Goal: Task Accomplishment & Management: Use online tool/utility

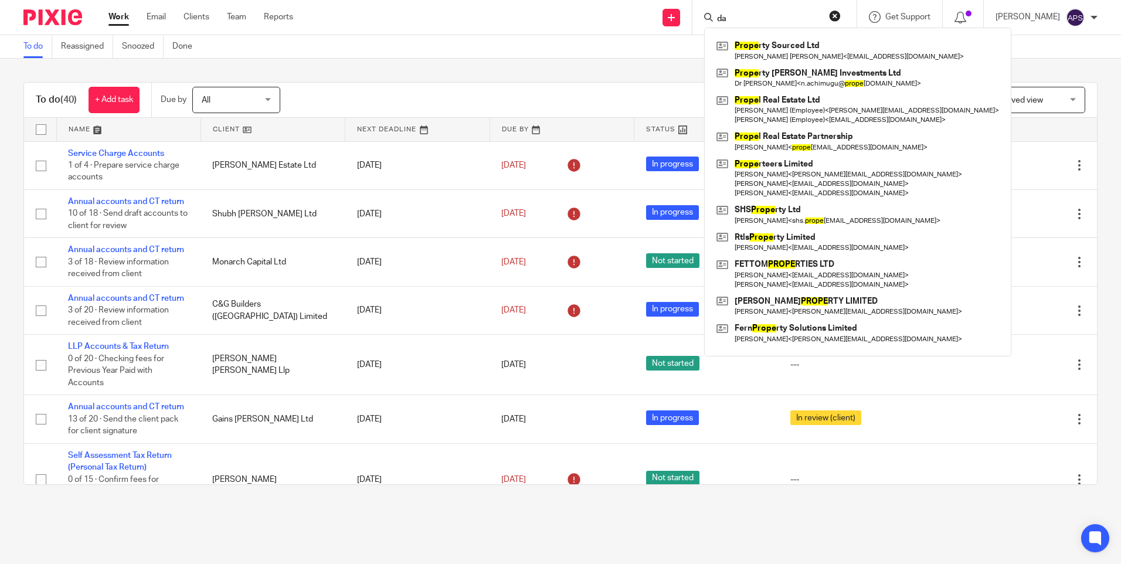
type input "d"
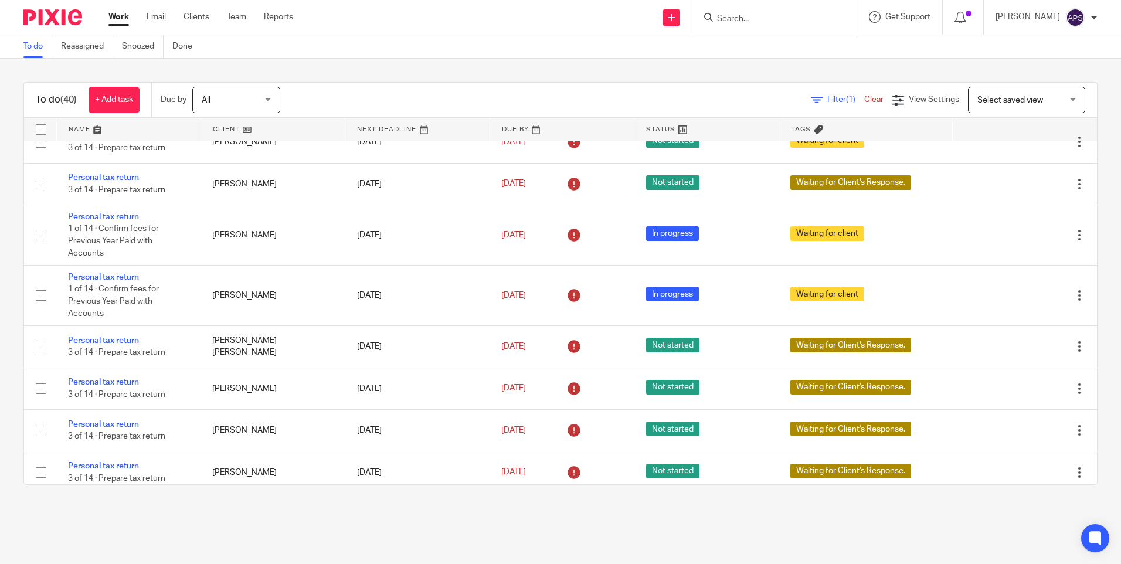
scroll to position [1661, 0]
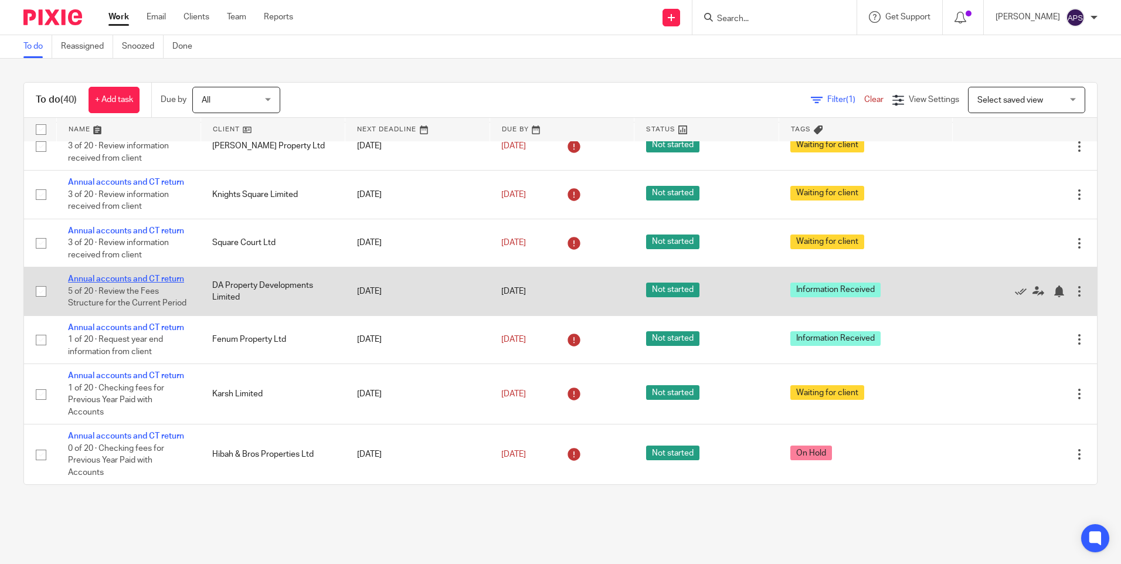
click at [110, 276] on link "Annual accounts and CT return" at bounding box center [126, 279] width 116 height 8
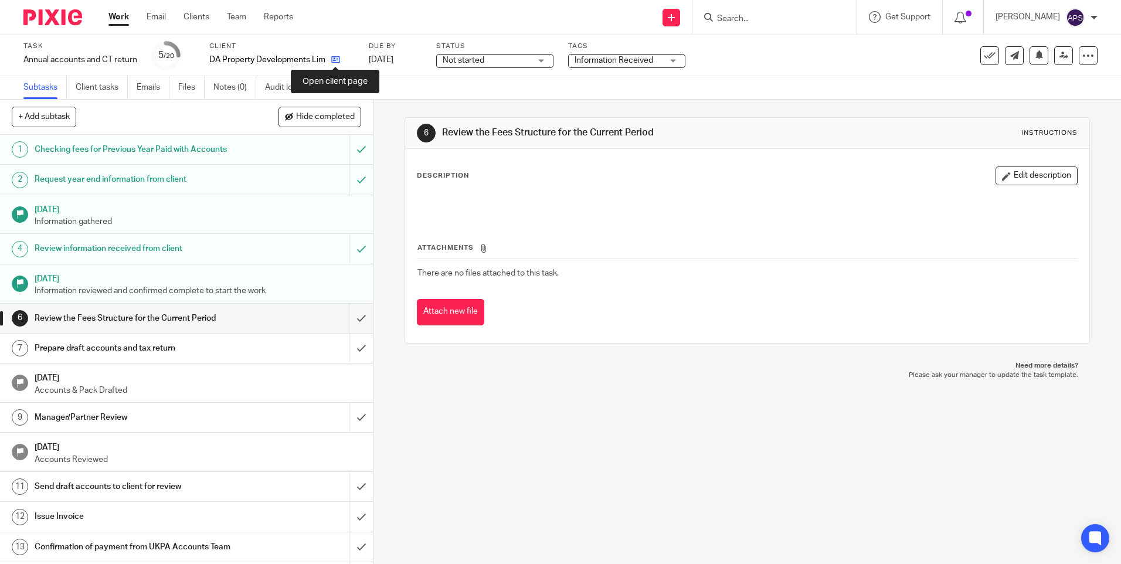
click at [336, 56] on icon at bounding box center [335, 59] width 9 height 9
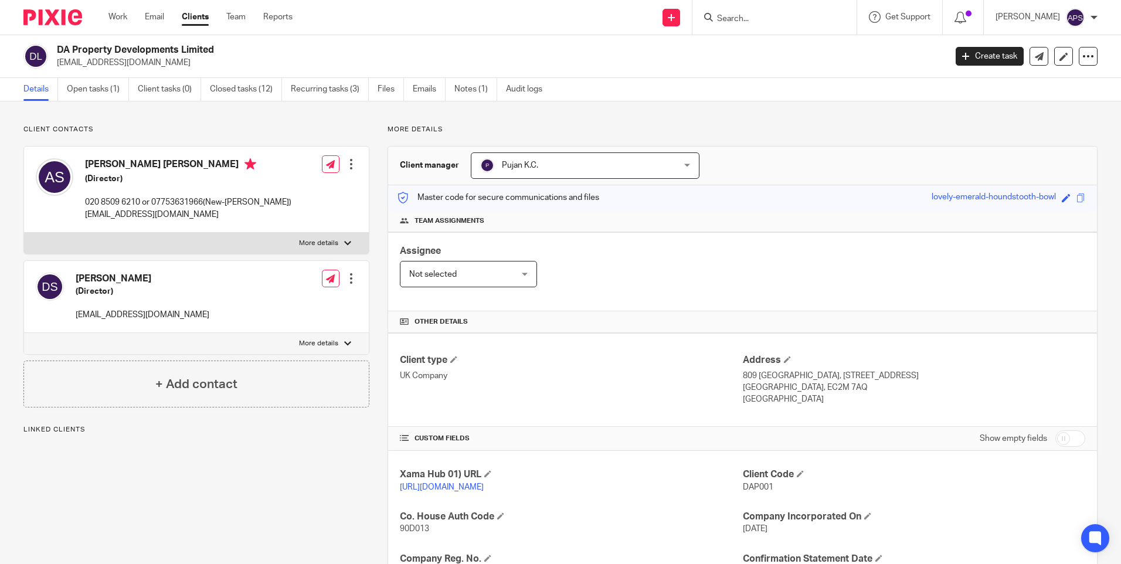
scroll to position [247, 0]
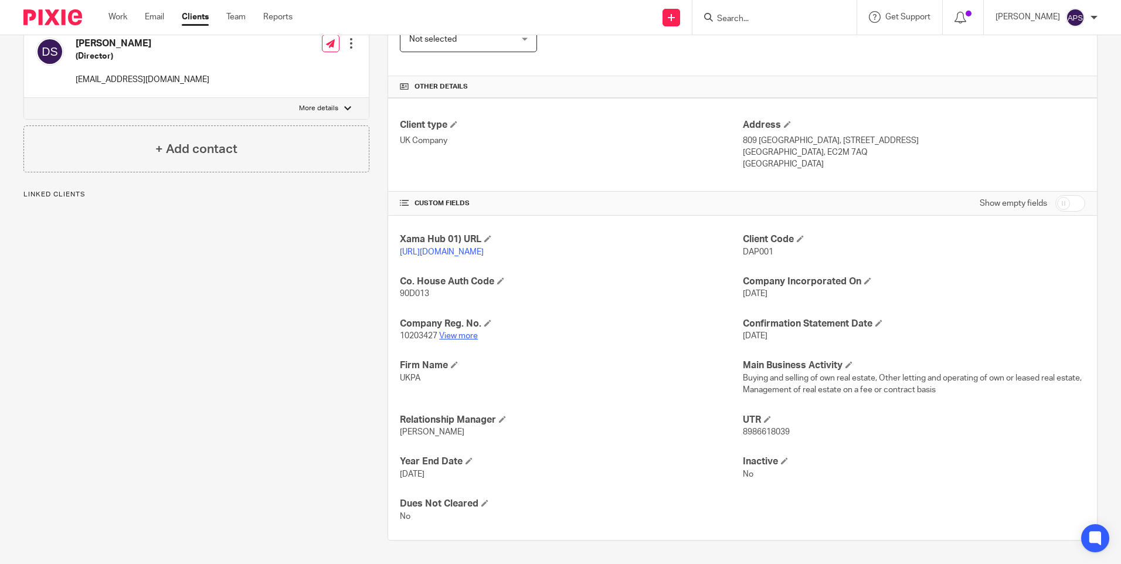
click at [464, 338] on link "View more" at bounding box center [458, 336] width 39 height 8
